Goal: Task Accomplishment & Management: Complete application form

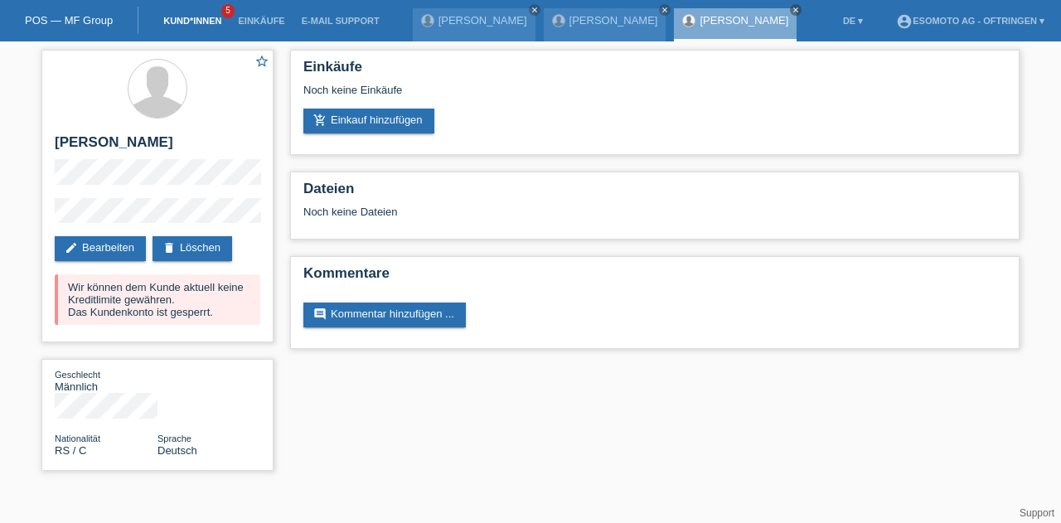
click at [196, 22] on link "Kund*innen" at bounding box center [192, 21] width 75 height 10
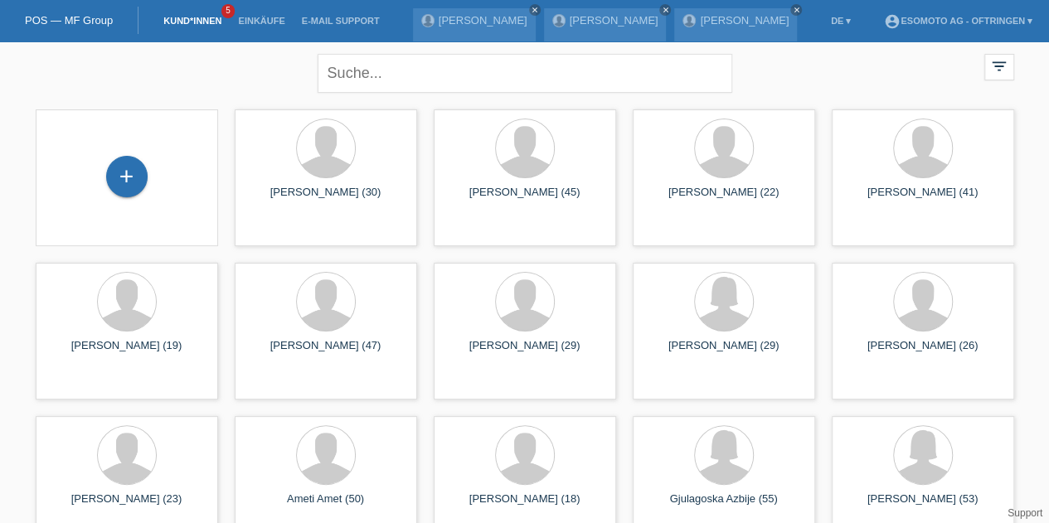
click at [186, 24] on link "Kund*innen" at bounding box center [192, 21] width 75 height 10
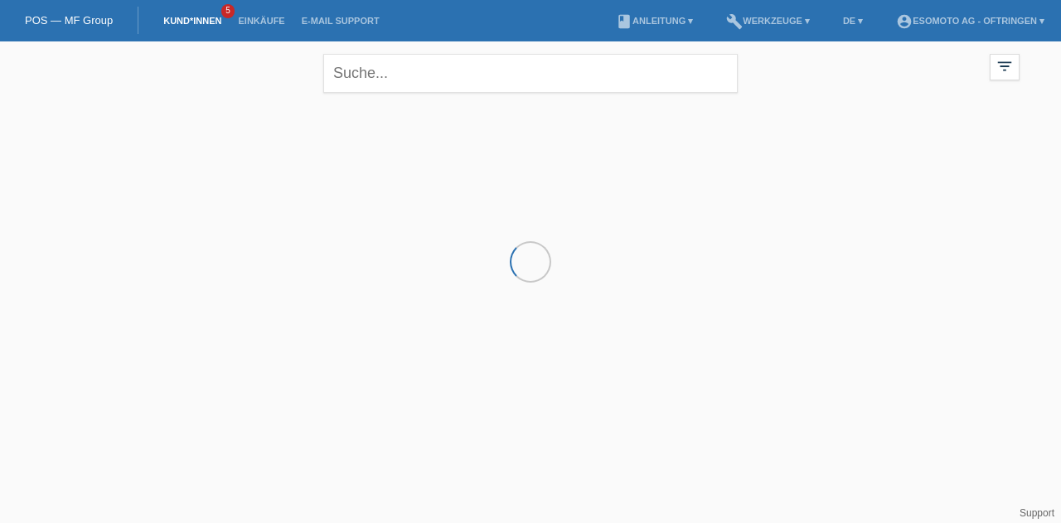
click at [133, 167] on div at bounding box center [530, 184] width 995 height 166
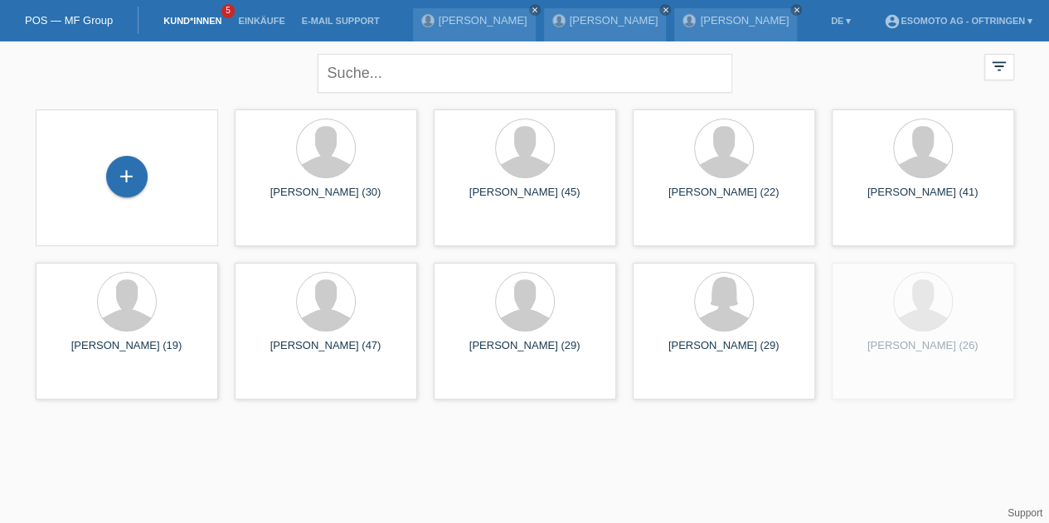
click at [148, 175] on div "+" at bounding box center [127, 178] width 156 height 44
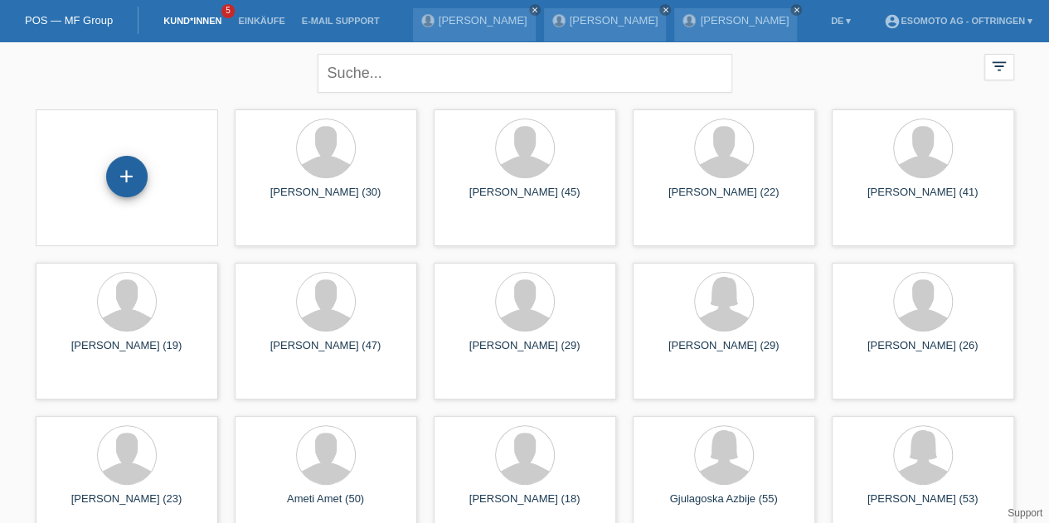
click at [133, 176] on div "+" at bounding box center [126, 176] width 41 height 41
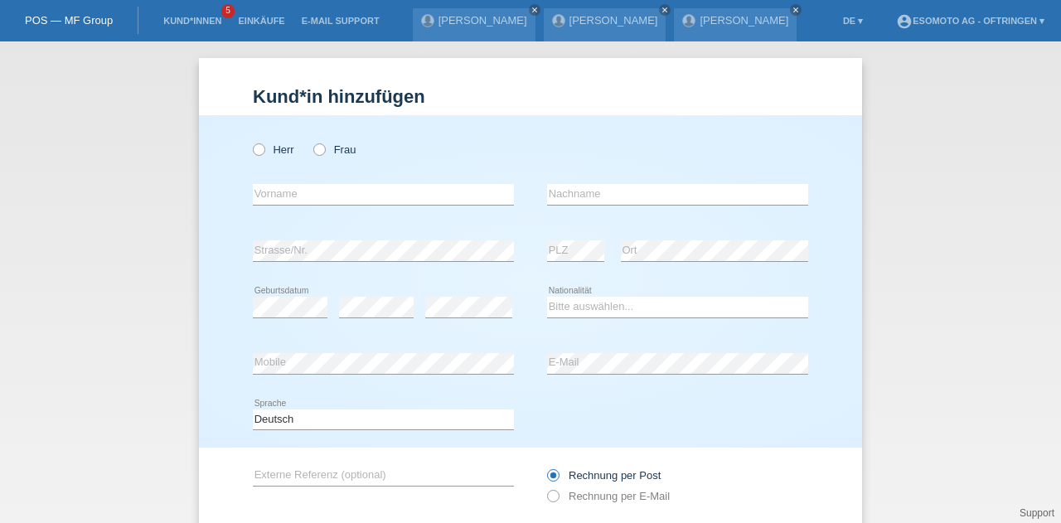
click at [220, 16] on li "Kund*innen 5" at bounding box center [192, 21] width 75 height 42
click at [209, 16] on li "Kund*innen 5" at bounding box center [192, 21] width 75 height 42
click at [207, 17] on link "Kund*innen" at bounding box center [192, 21] width 75 height 10
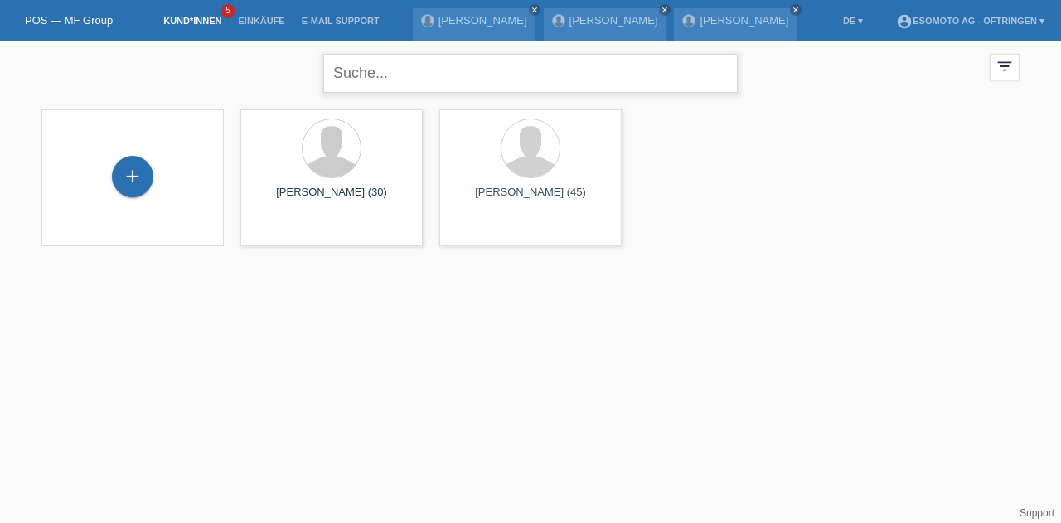
click at [410, 87] on input "text" at bounding box center [530, 73] width 415 height 39
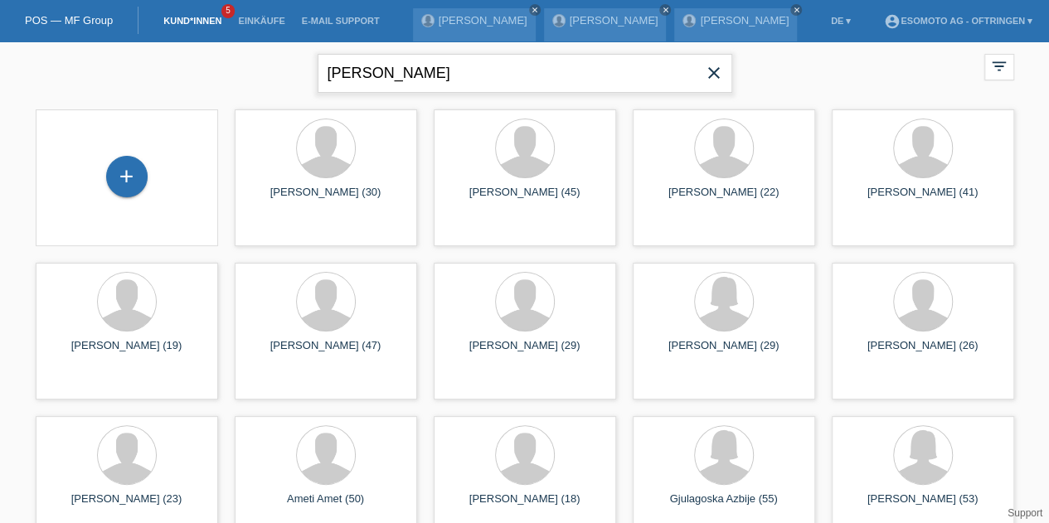
type input "[PERSON_NAME]"
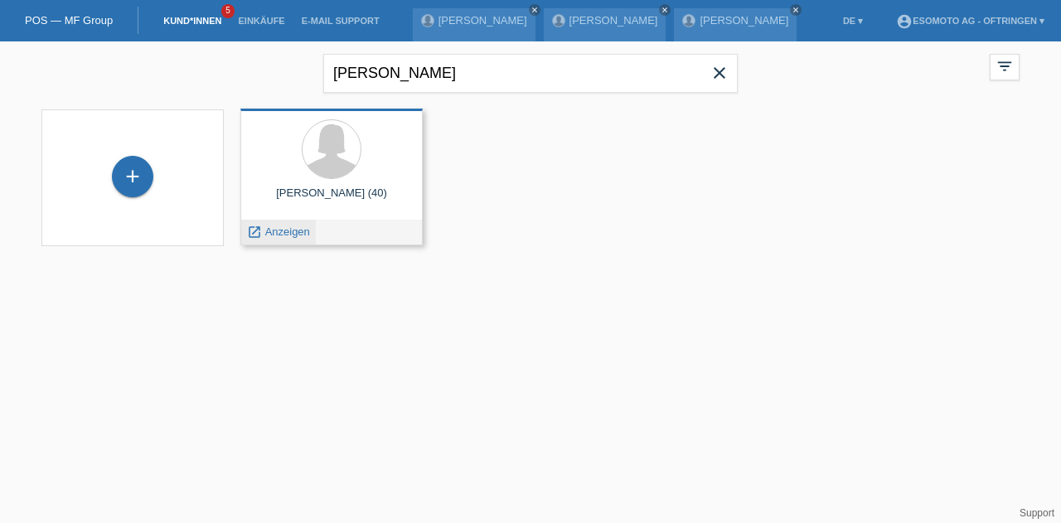
click at [279, 235] on span "Anzeigen" at bounding box center [287, 232] width 45 height 12
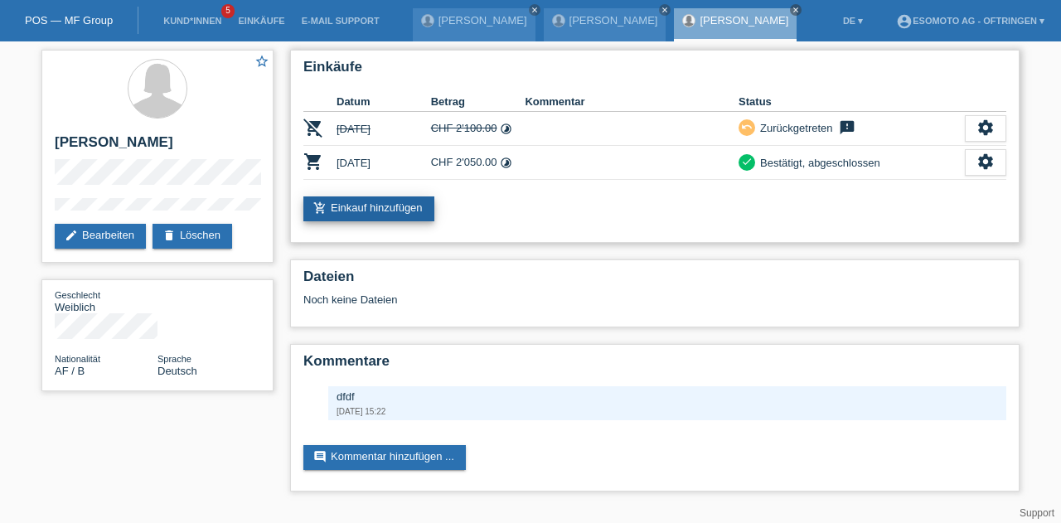
click at [373, 214] on link "add_shopping_cart Einkauf hinzufügen" at bounding box center [369, 209] width 131 height 25
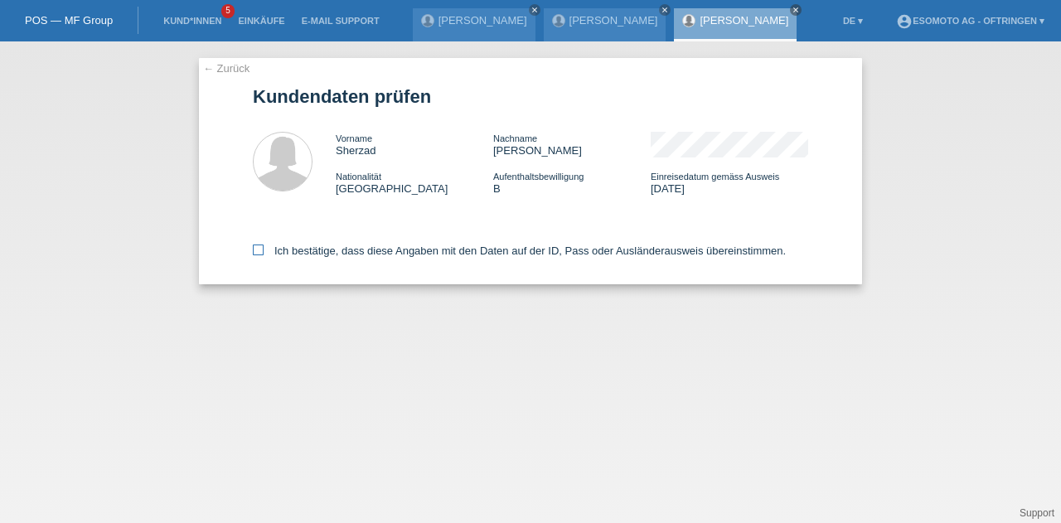
click at [259, 255] on icon at bounding box center [258, 250] width 11 height 11
click at [259, 255] on input "Ich bestätige, dass diese Angaben mit den Daten auf der ID, Pass oder Ausländer…" at bounding box center [258, 250] width 11 height 11
checkbox input "true"
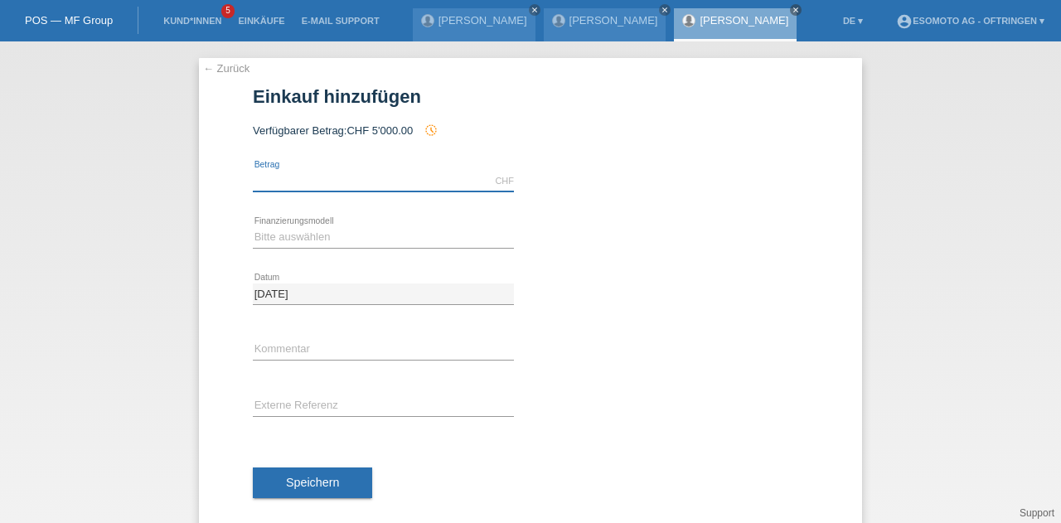
click at [279, 177] on input "text" at bounding box center [383, 181] width 261 height 21
click at [552, 121] on form "Einkauf hinzufügen Verfügbarer Betrag: CHF 5'000.00 history_toggle_off" at bounding box center [531, 308] width 556 height 444
click at [402, 173] on input "text" at bounding box center [383, 181] width 261 height 21
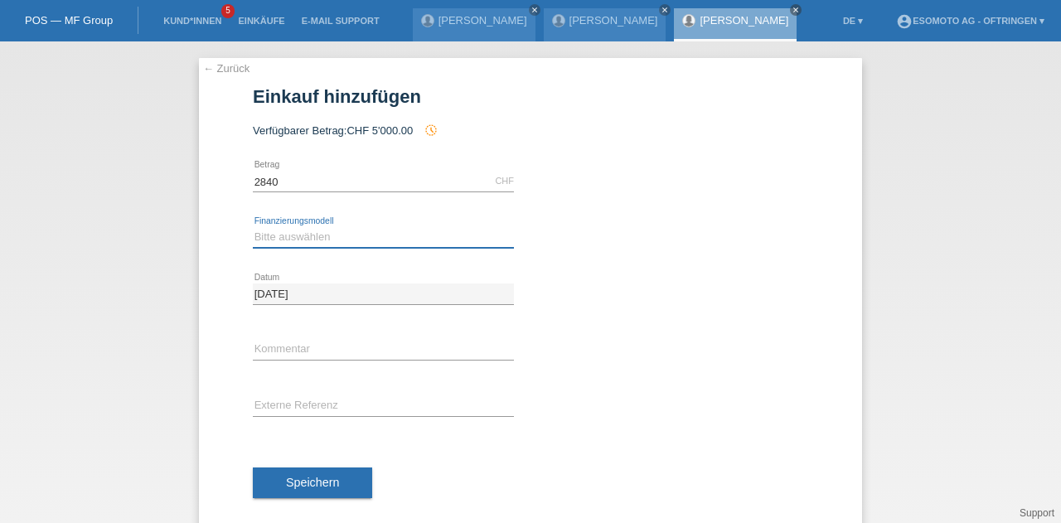
type input "2840.00"
click at [268, 241] on select "Bitte auswählen Fixe Raten Kauf auf Rechnung mit Teilzahlungsoption" at bounding box center [383, 237] width 261 height 20
select select "69"
click at [253, 227] on select "Bitte auswählen Fixe Raten Kauf auf Rechnung mit Teilzahlungsoption" at bounding box center [383, 237] width 261 height 20
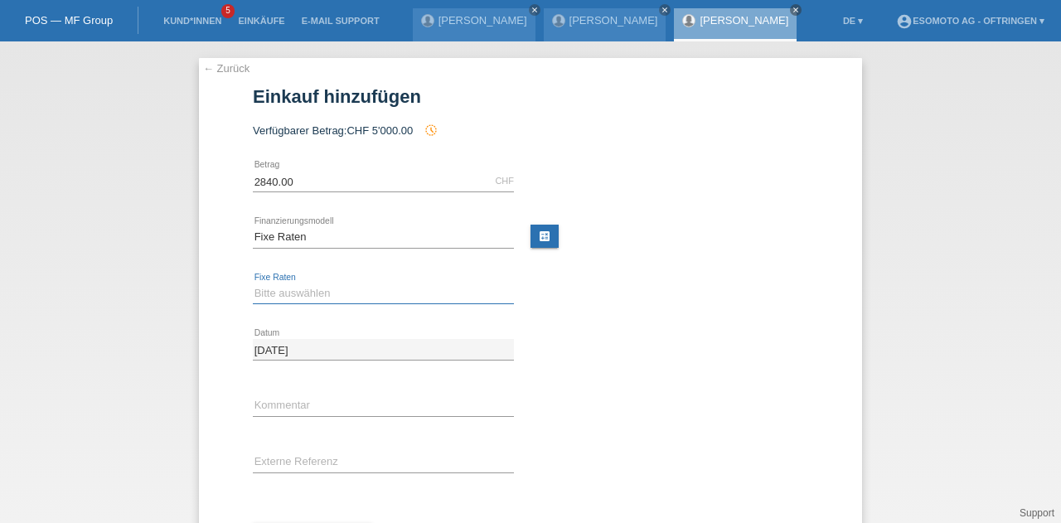
click at [270, 292] on select "Bitte auswählen 12 Raten 24 Raten 36 Raten 48 Raten" at bounding box center [383, 294] width 261 height 20
select select "139"
click at [253, 284] on select "Bitte auswählen 12 Raten 24 Raten 36 Raten 48 Raten" at bounding box center [383, 294] width 261 height 20
click at [206, 338] on div "← Zurück Einkauf hinzufügen Verfügbarer Betrag: CHF 5'000.00 history_toggle_off" at bounding box center [530, 322] width 663 height 529
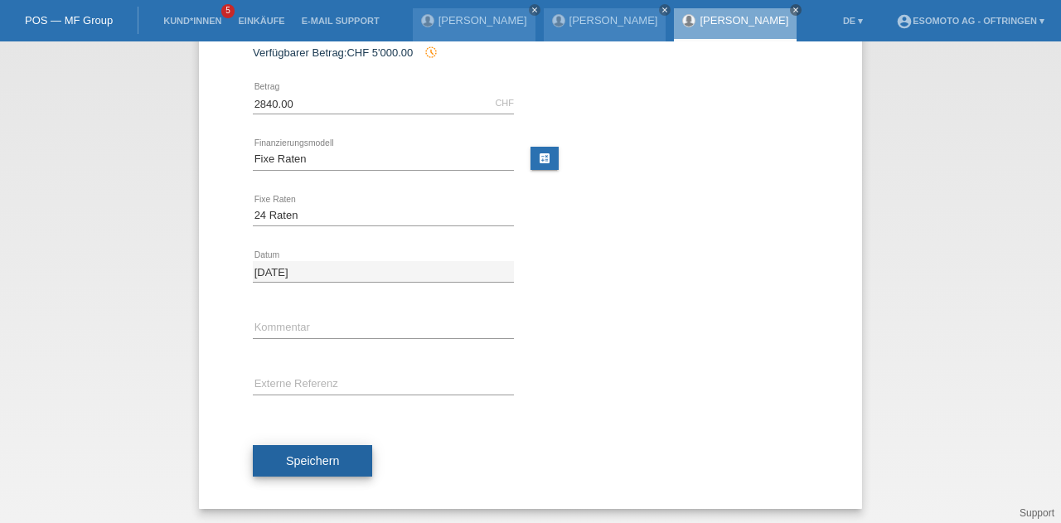
click at [289, 460] on span "Speichern" at bounding box center [312, 460] width 53 height 13
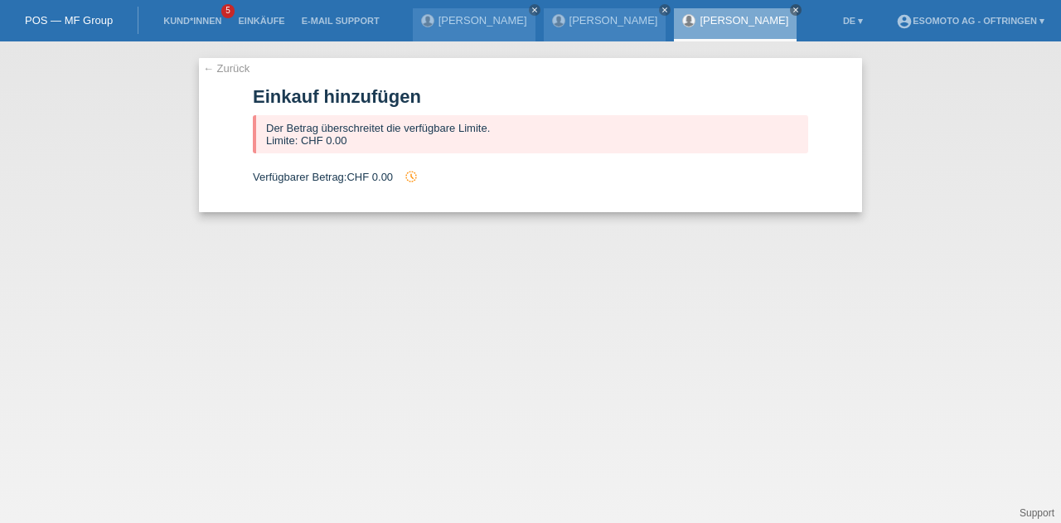
scroll to position [0, 0]
click at [212, 67] on link "← Zurück" at bounding box center [226, 68] width 46 height 12
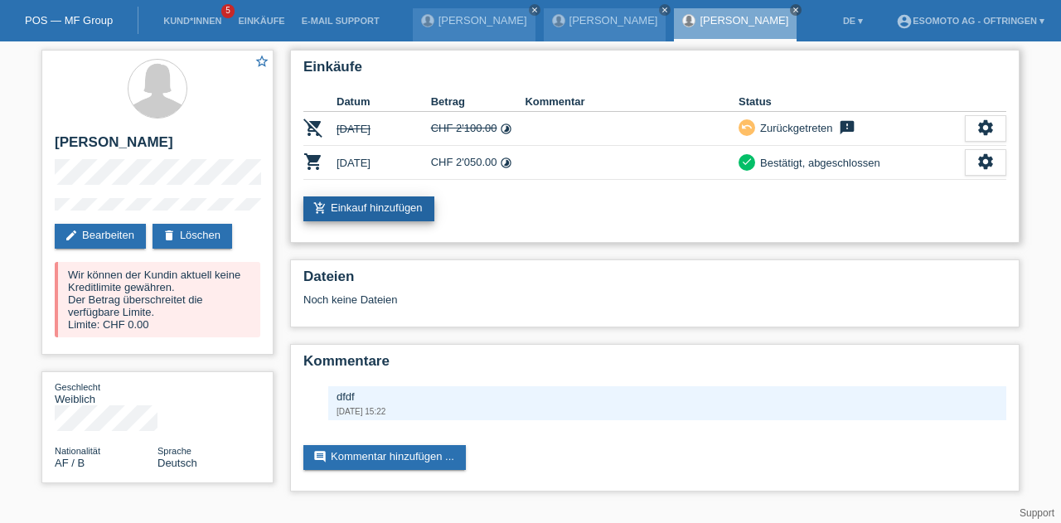
click at [406, 197] on link "add_shopping_cart Einkauf hinzufügen" at bounding box center [369, 209] width 131 height 25
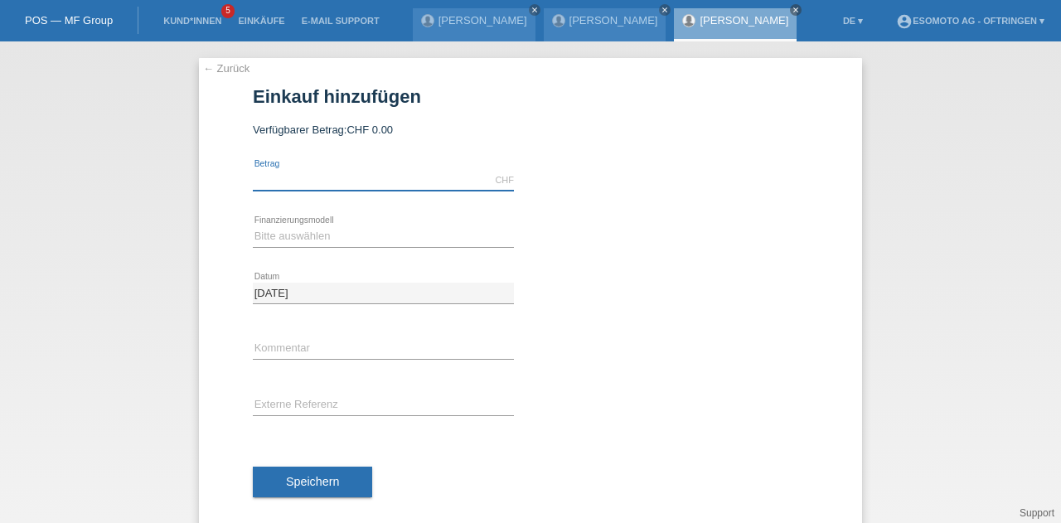
click at [365, 182] on input "text" at bounding box center [383, 180] width 261 height 21
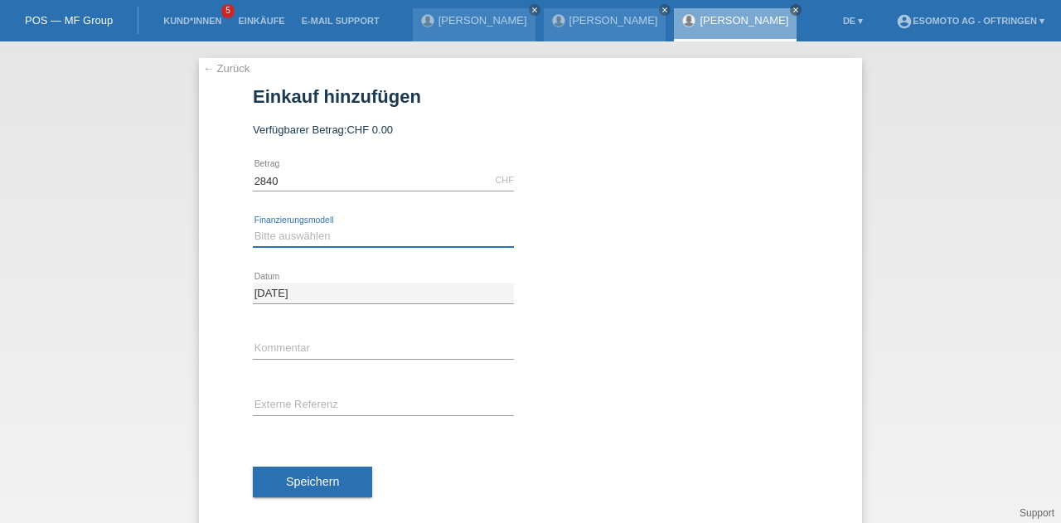
type input "2840.00"
click at [304, 237] on select "Bitte auswählen Fixe Raten Kauf auf Rechnung mit Teilzahlungsoption" at bounding box center [383, 236] width 261 height 20
select select "69"
click at [253, 226] on select "Bitte auswählen Fixe Raten Kauf auf Rechnung mit Teilzahlungsoption" at bounding box center [383, 236] width 261 height 20
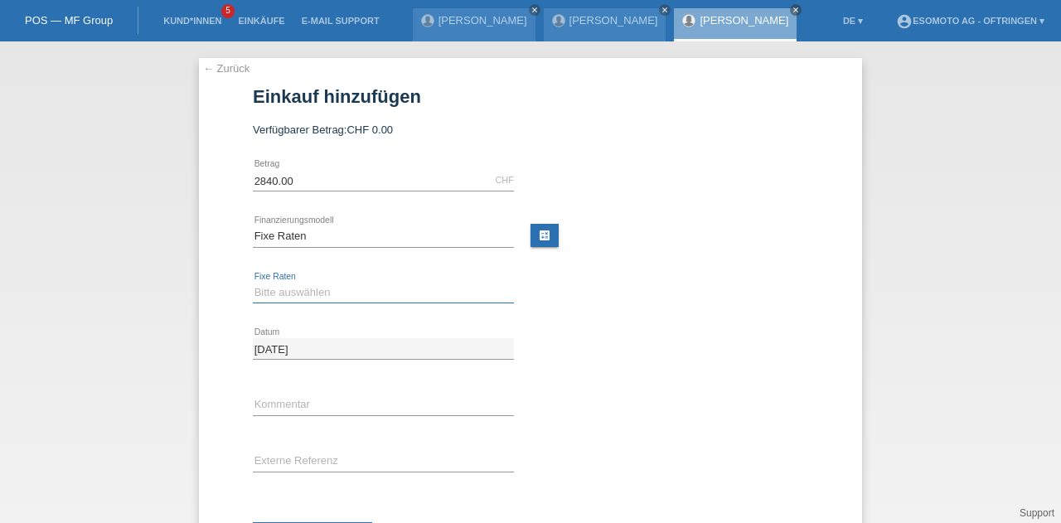
click at [292, 294] on select "Bitte auswählen 12 Raten 24 Raten 36 Raten 48 Raten" at bounding box center [383, 293] width 261 height 20
select select "139"
click at [253, 283] on select "Bitte auswählen 12 Raten 24 Raten 36 Raten 48 Raten" at bounding box center [383, 293] width 261 height 20
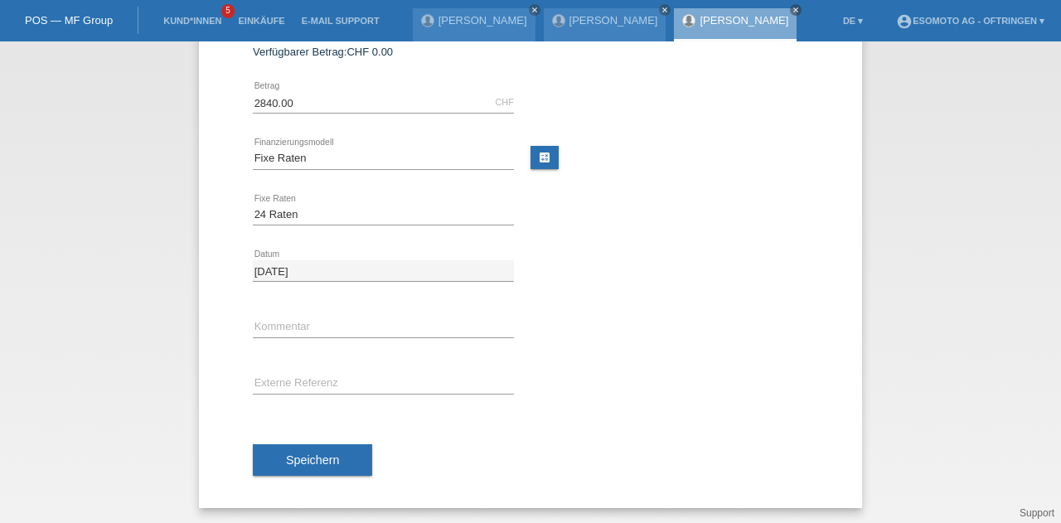
click at [287, 440] on div "Speichern" at bounding box center [531, 460] width 556 height 96
click at [287, 444] on button "Speichern" at bounding box center [312, 460] width 119 height 32
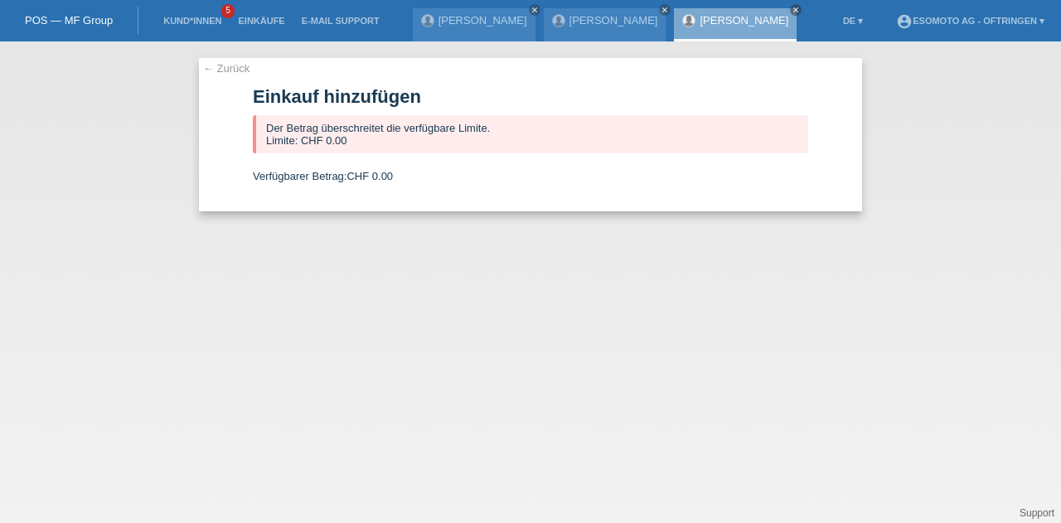
scroll to position [0, 0]
click at [205, 67] on link "← Zurück" at bounding box center [226, 68] width 46 height 12
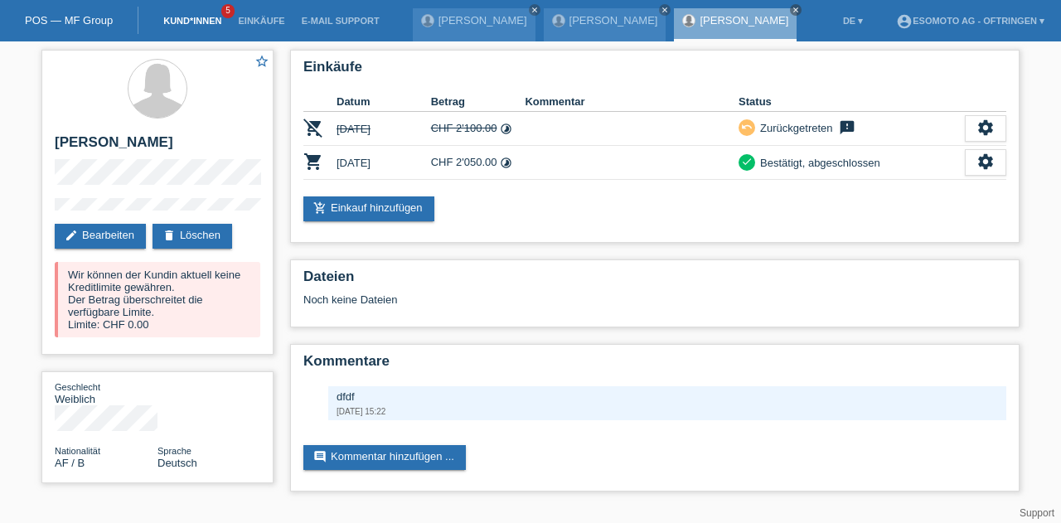
click at [184, 22] on link "Kund*innen" at bounding box center [192, 21] width 75 height 10
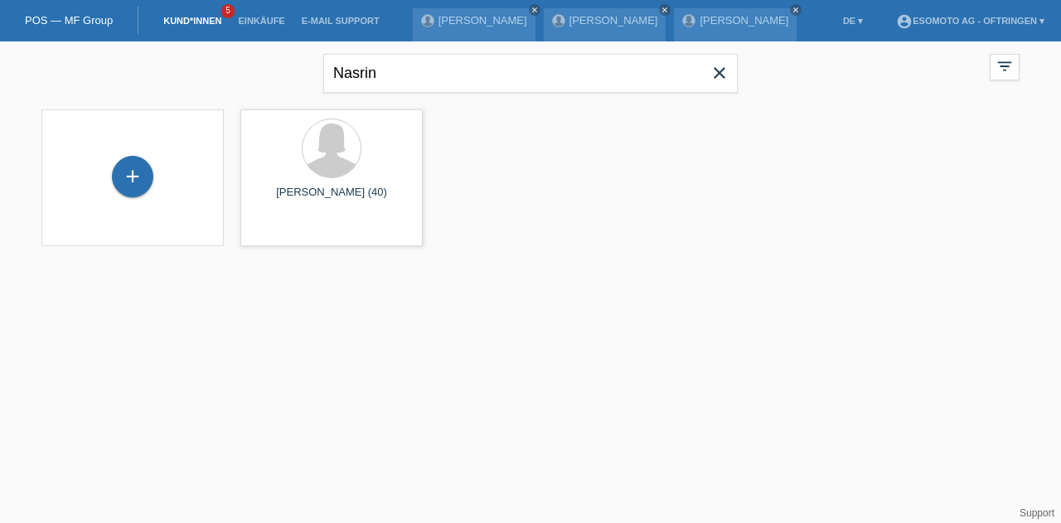
click at [712, 73] on icon "close" at bounding box center [720, 73] width 20 height 20
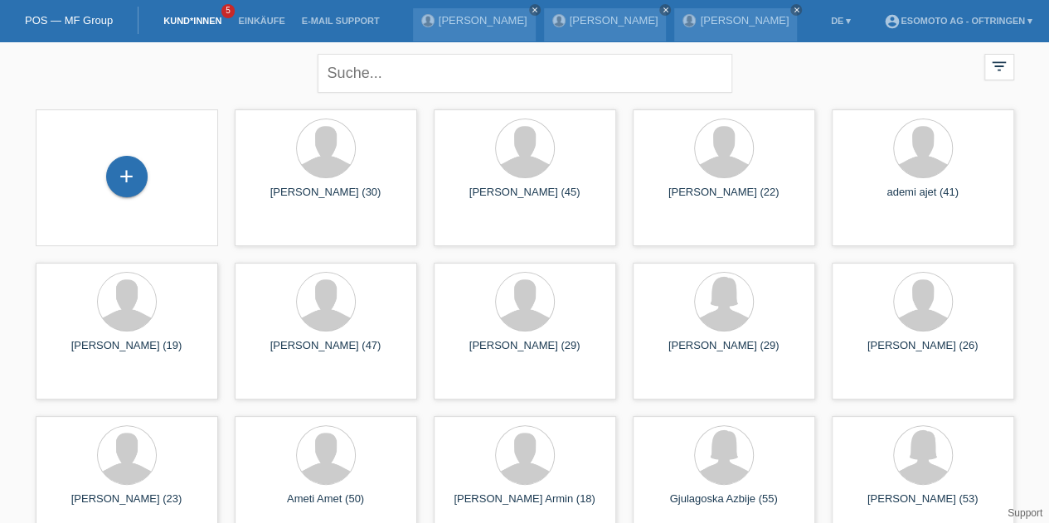
click at [296, 74] on div "close filter_list view_module Alle Kund*innen anzeigen star Markierte Kund*inne…" at bounding box center [524, 71] width 995 height 60
